Goal: Task Accomplishment & Management: Use online tool/utility

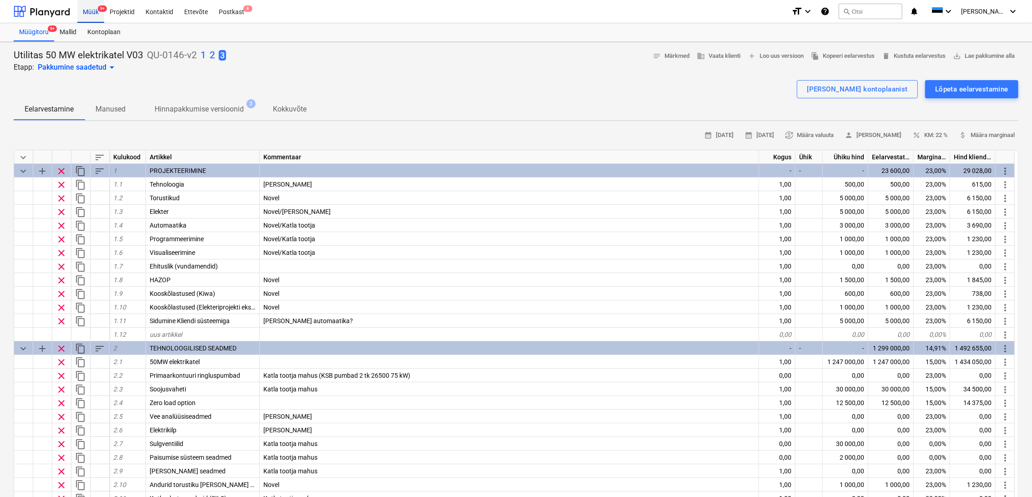
click at [92, 15] on div "Müük 9+" at bounding box center [90, 11] width 27 height 23
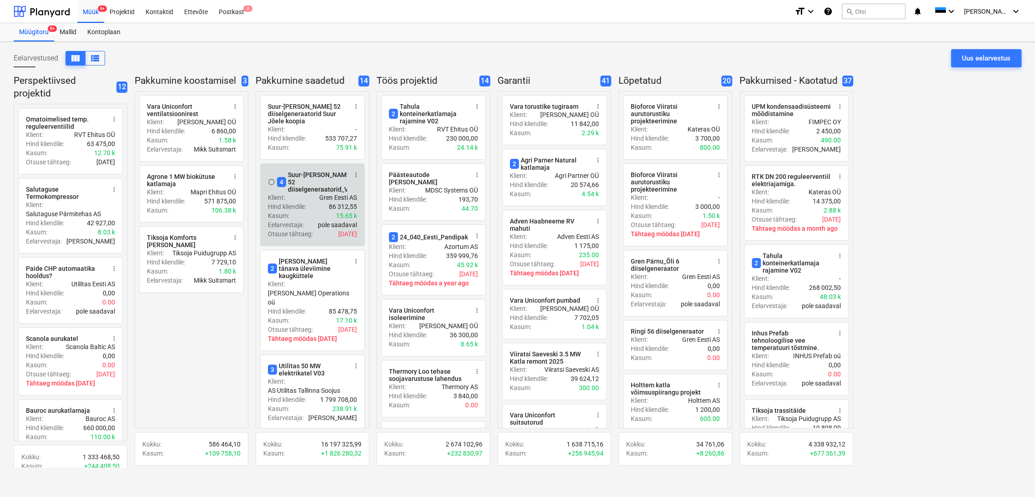
click at [306, 179] on div "4 Suur-[PERSON_NAME] 52 diiselgeneraatorid_V03" at bounding box center [316, 182] width 79 height 22
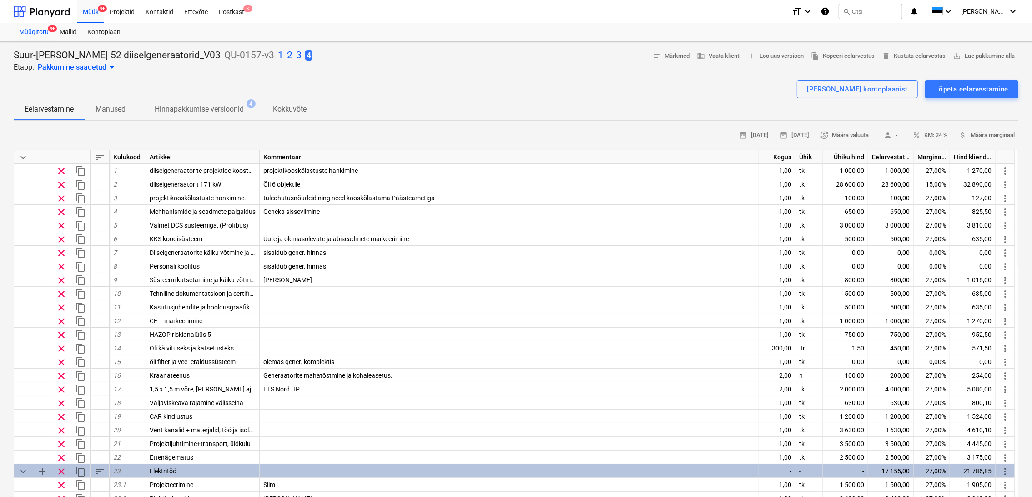
click at [296, 55] on p "3" at bounding box center [298, 55] width 5 height 13
click at [287, 55] on p "2" at bounding box center [289, 55] width 5 height 13
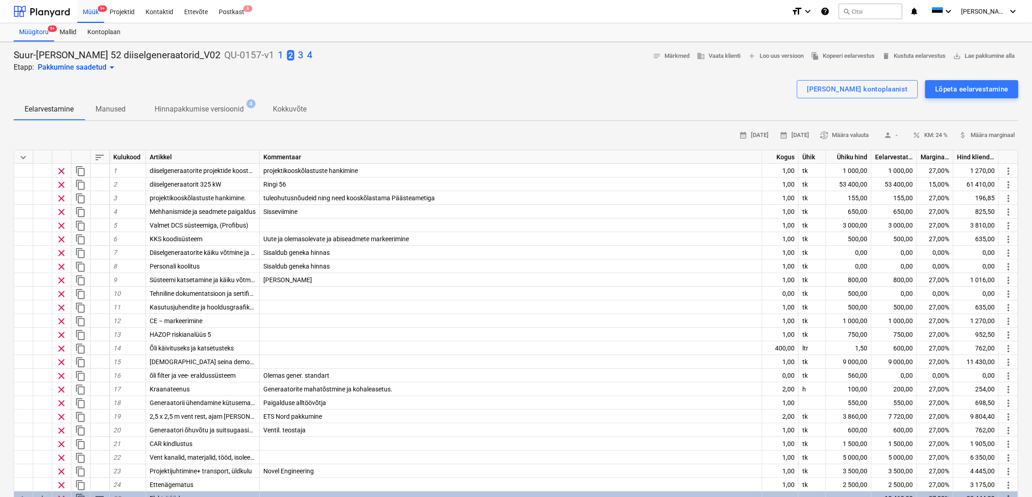
click at [278, 57] on p "1" at bounding box center [280, 55] width 5 height 13
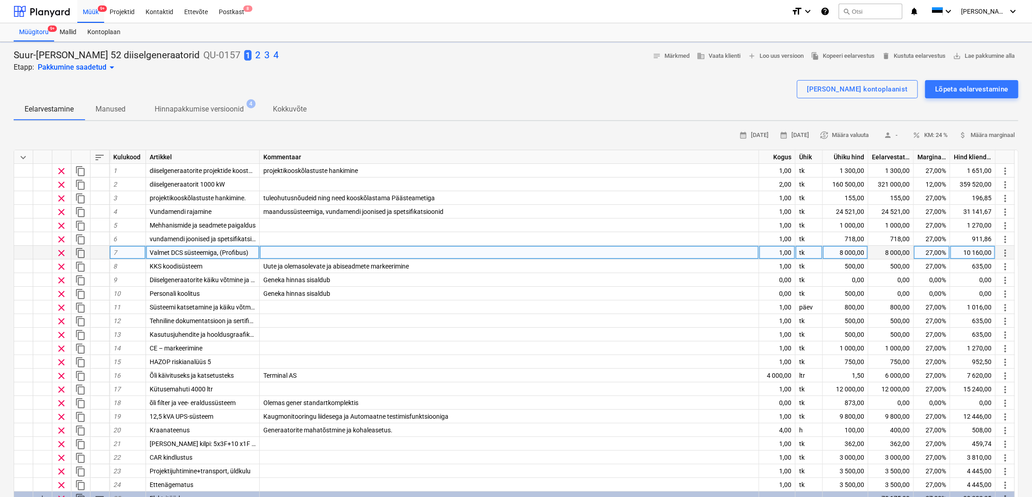
type textarea "x"
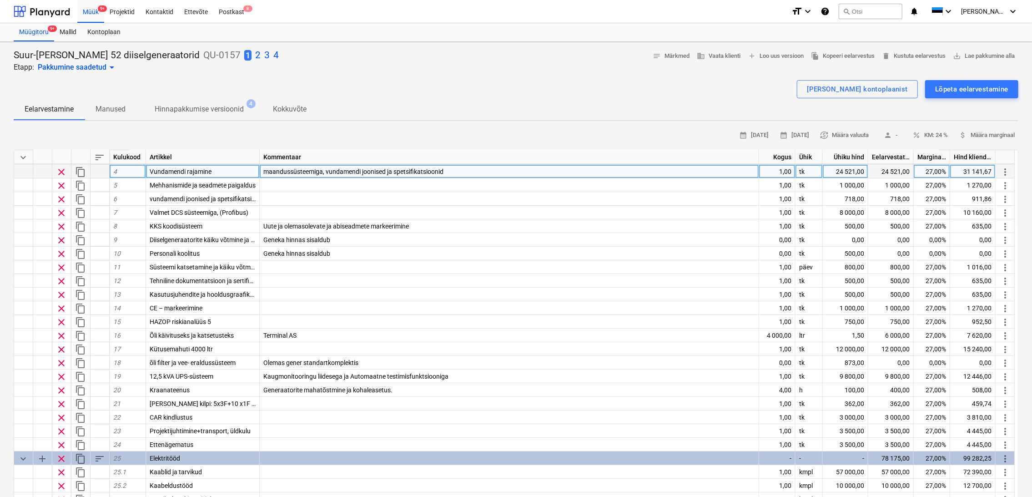
scroll to position [101, 0]
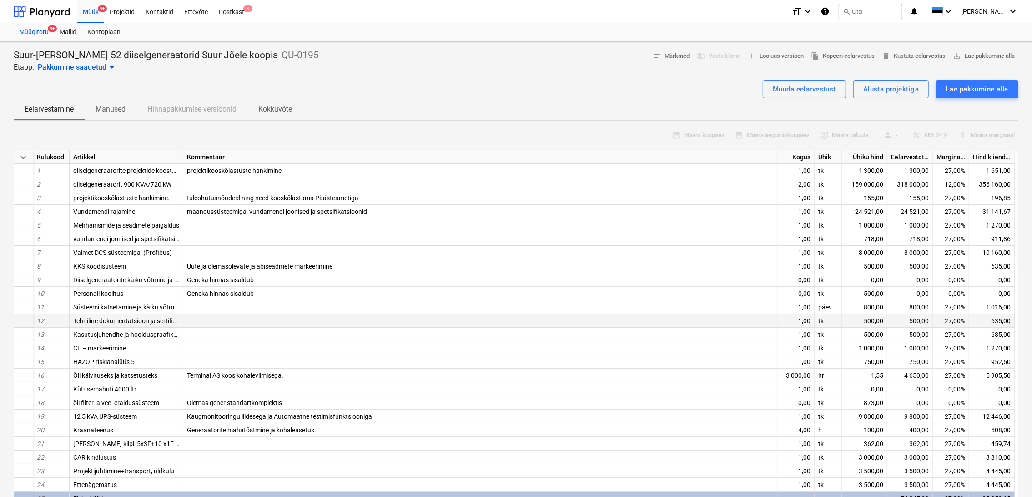
scroll to position [122, 0]
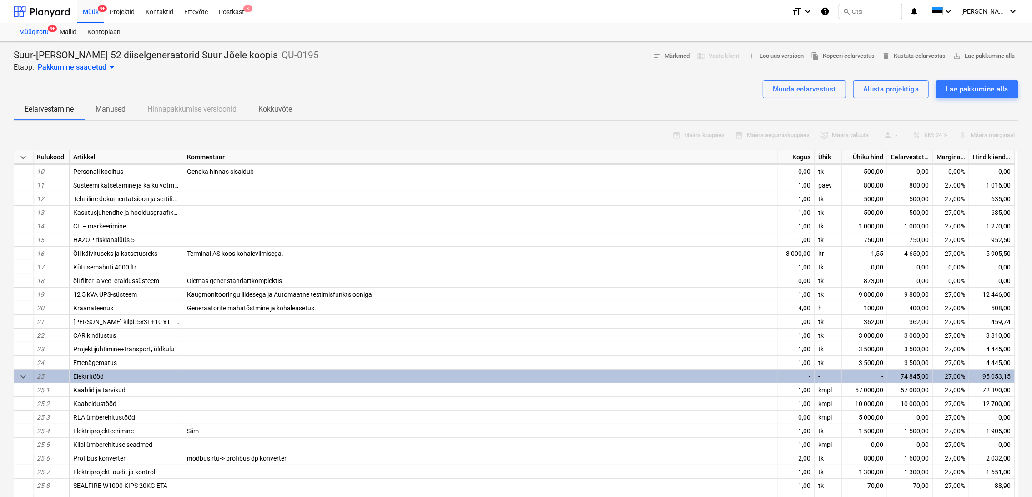
click at [806, 377] on div "-" at bounding box center [796, 376] width 36 height 14
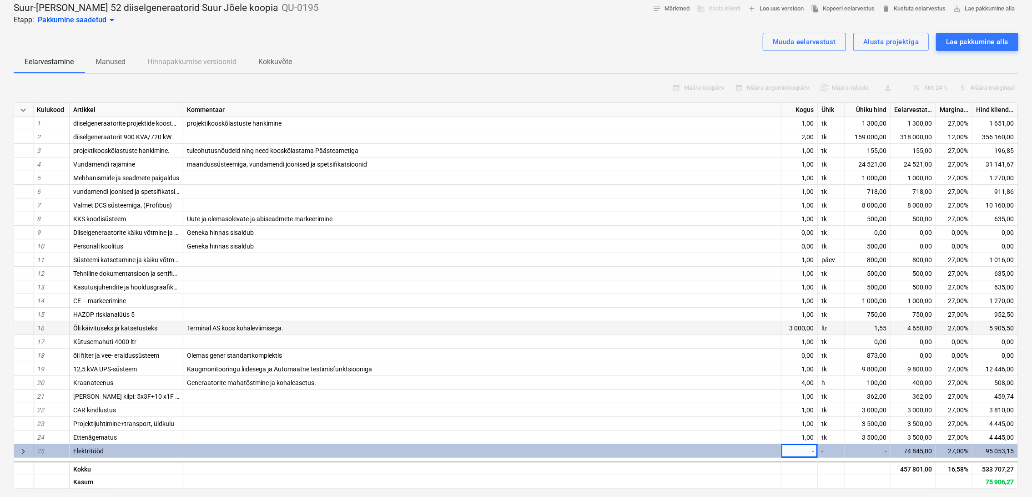
scroll to position [101, 0]
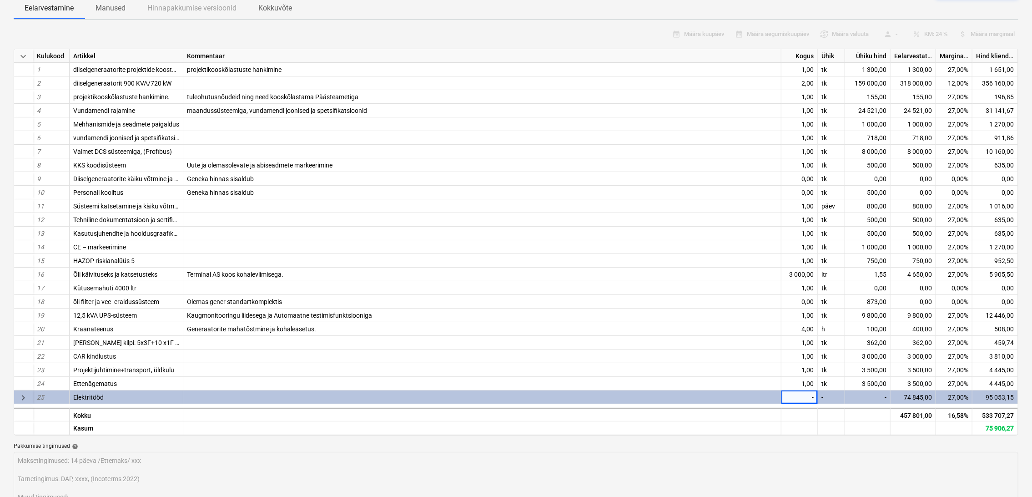
click at [20, 398] on span "keyboard_arrow_right" at bounding box center [23, 397] width 11 height 11
type textarea "x"
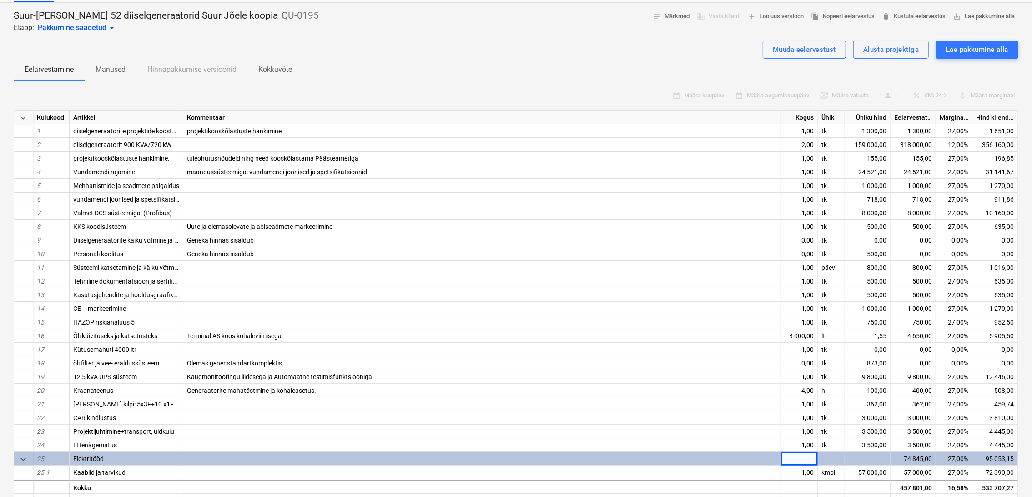
scroll to position [0, 0]
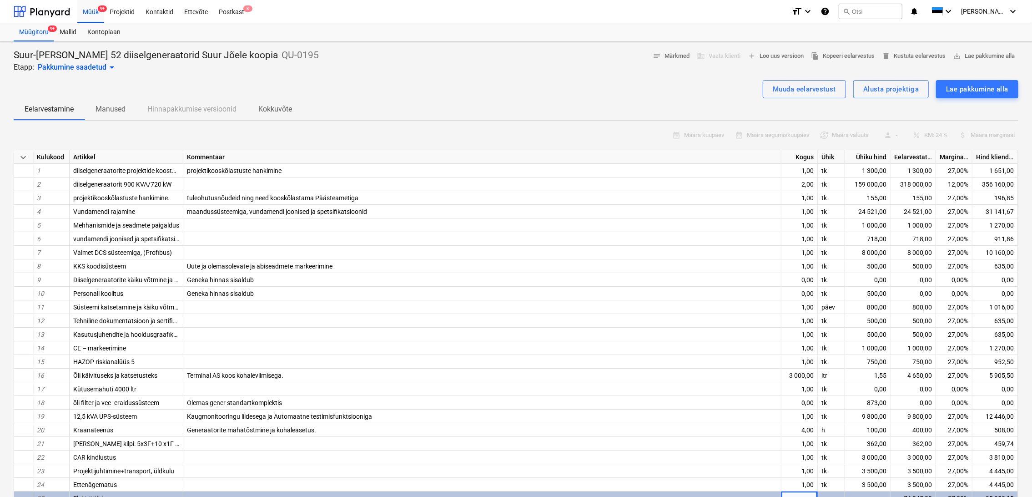
click at [910, 108] on div "Eelarvestamine Manused Hinnapakkumise versioonid Kokkuvõte" at bounding box center [516, 109] width 1005 height 22
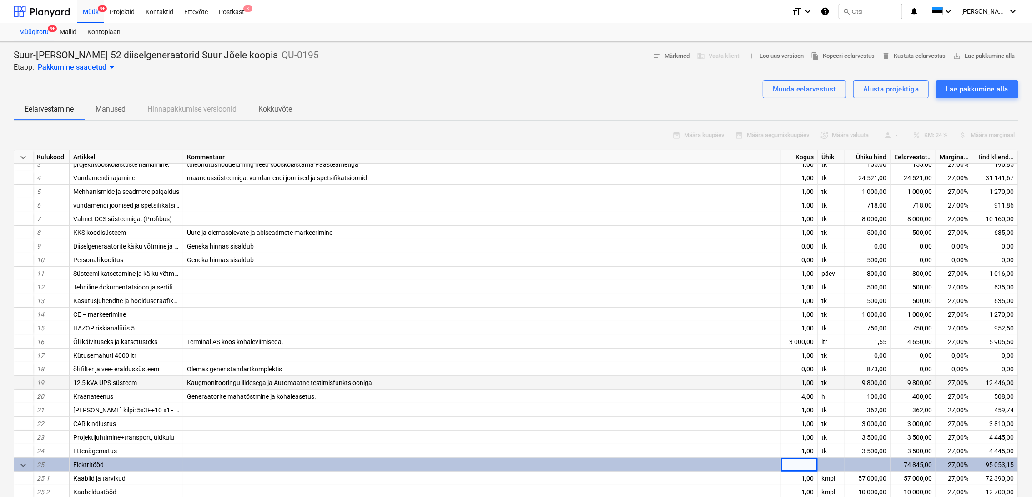
scroll to position [50, 0]
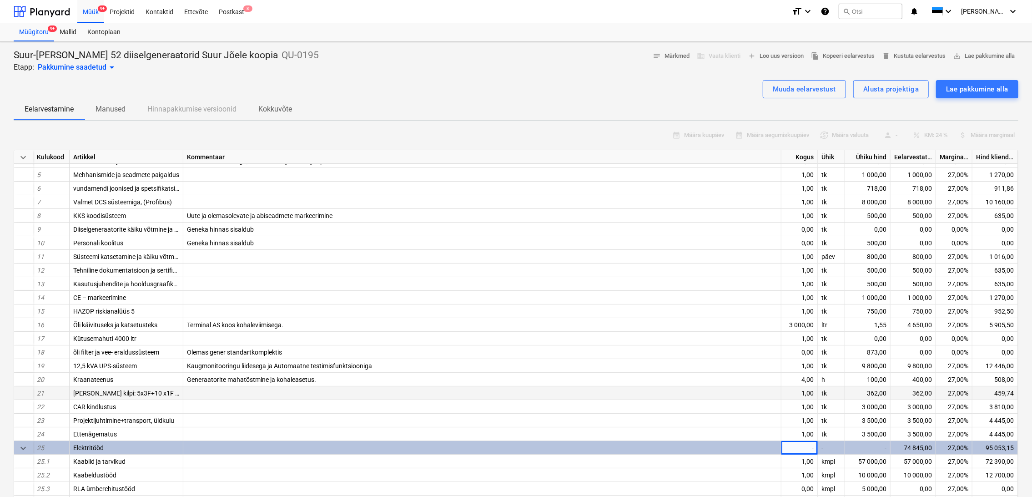
click at [879, 393] on div "362,00" at bounding box center [867, 393] width 45 height 14
click at [880, 402] on div "3 000,00" at bounding box center [867, 407] width 45 height 14
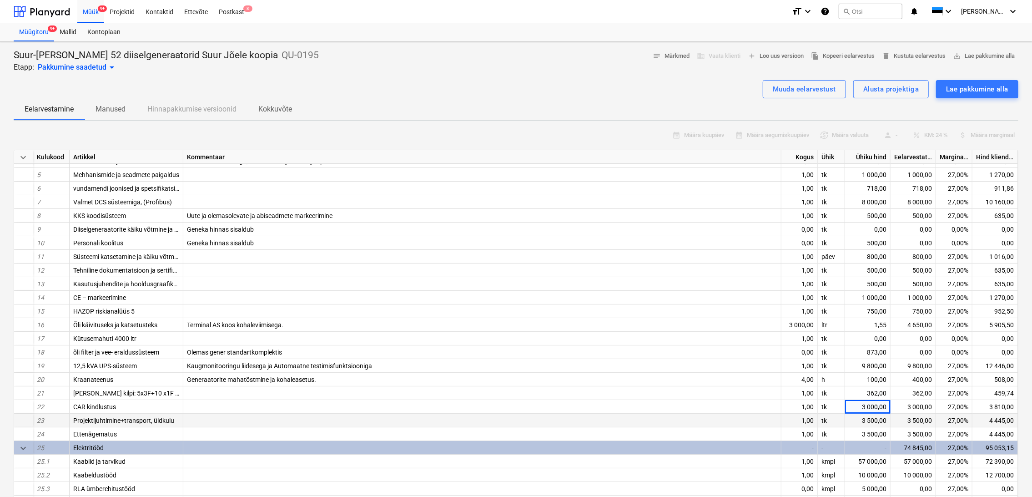
click at [878, 415] on div "3 500,00" at bounding box center [867, 420] width 45 height 14
click at [877, 431] on div "3 500,00" at bounding box center [867, 434] width 45 height 14
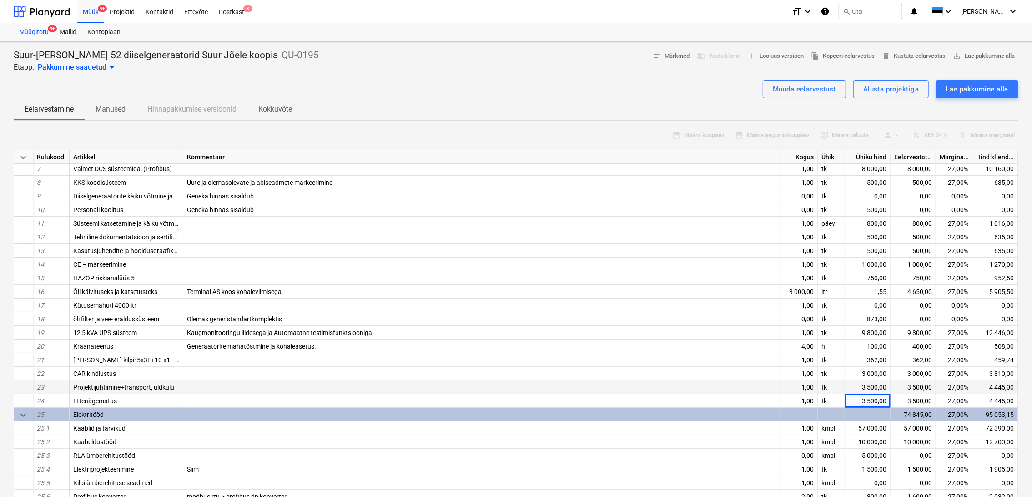
scroll to position [101, 0]
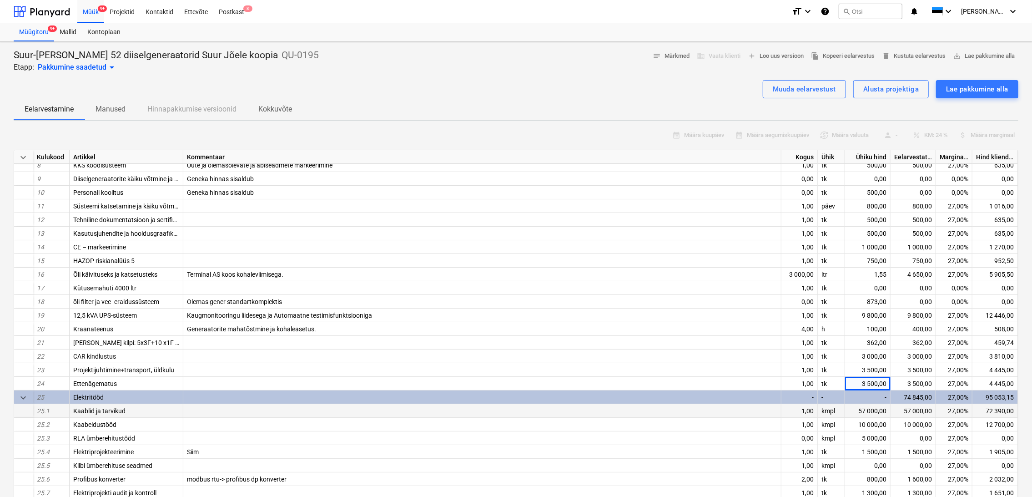
click at [871, 408] on div "57 000,00" at bounding box center [867, 411] width 45 height 14
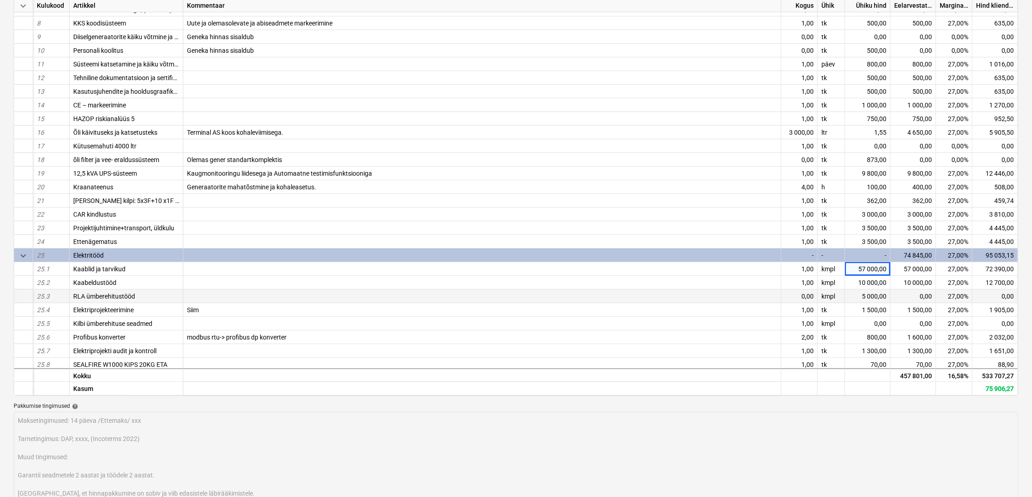
scroll to position [74, 0]
